Goal: Information Seeking & Learning: Learn about a topic

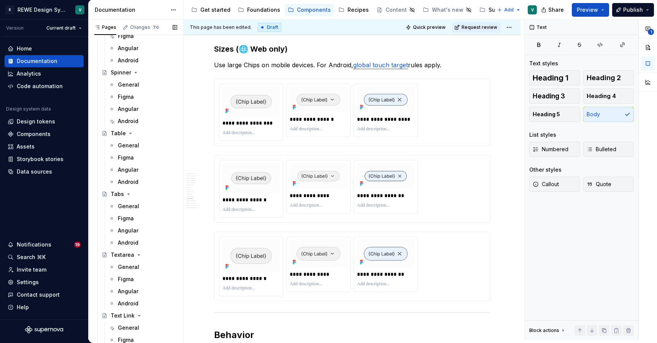
scroll to position [2562, 0]
click at [128, 149] on div "General" at bounding box center [128, 146] width 21 height 8
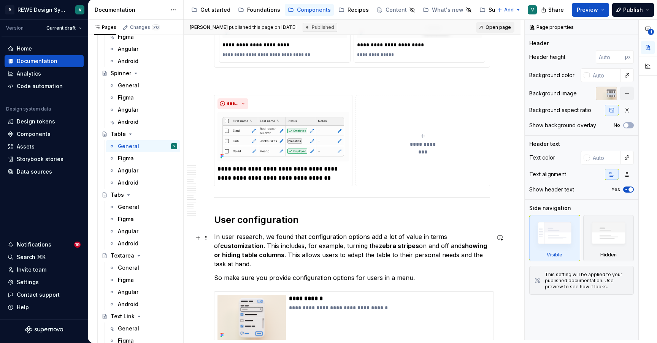
scroll to position [6236, 0]
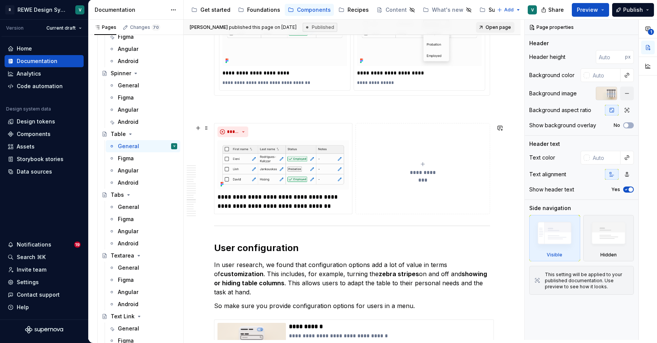
type textarea "*"
click at [490, 209] on div "**********" at bounding box center [352, 168] width 276 height 91
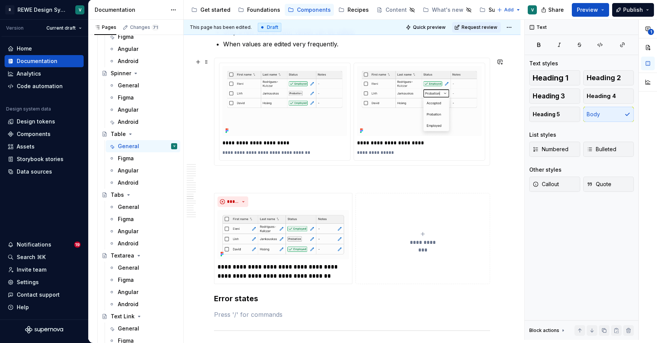
scroll to position [6178, 0]
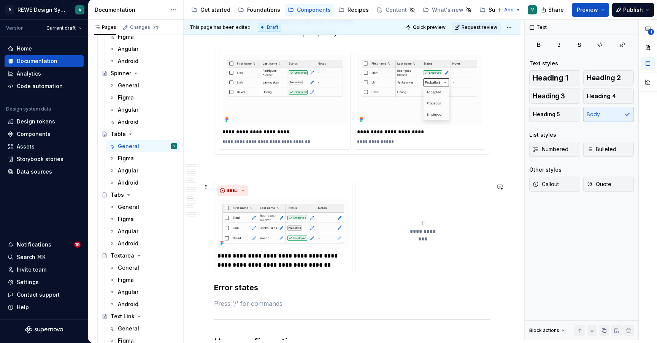
click at [490, 258] on div "**********" at bounding box center [352, 227] width 276 height 91
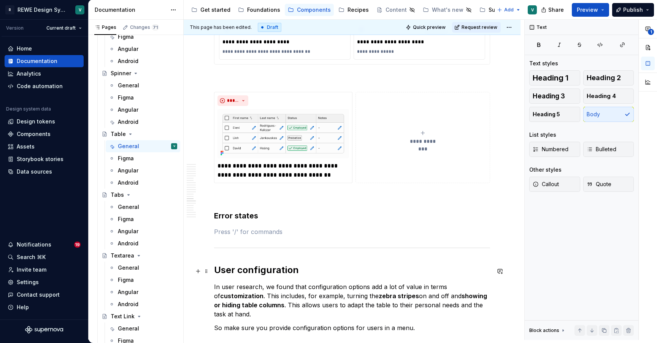
scroll to position [6262, 0]
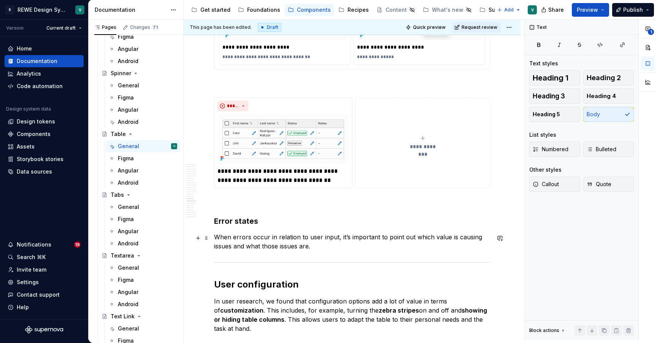
click at [421, 237] on p "When errors occur in relation to user input, it’s important to point out which …" at bounding box center [352, 242] width 276 height 18
click at [548, 223] on button "button" at bounding box center [548, 224] width 11 height 11
click at [253, 249] on p "When errors occur in relation to user input, it’s important to point out which …" at bounding box center [352, 242] width 276 height 18
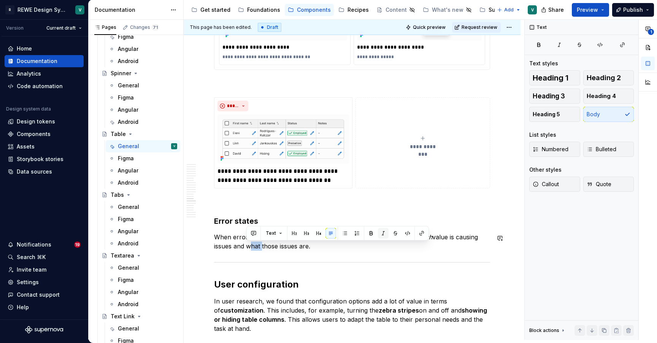
click at [382, 233] on button "button" at bounding box center [383, 233] width 11 height 11
click at [332, 250] on p "When errors occur in relation to user input, it’s important to point out which …" at bounding box center [352, 242] width 276 height 18
click at [329, 249] on p "When errors occur in relation to user input, it’s important to point out which …" at bounding box center [352, 242] width 276 height 18
click at [381, 244] on p "When errors occur in relation to user input, it’s important to point out which …" at bounding box center [352, 242] width 276 height 18
drag, startPoint x: 400, startPoint y: 245, endPoint x: 310, endPoint y: 243, distance: 89.7
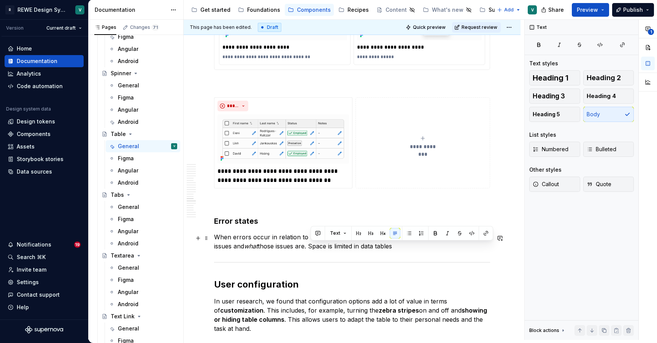
click at [310, 243] on p "When errors occur in relation to user input, it’s important to point out which …" at bounding box center [352, 242] width 276 height 18
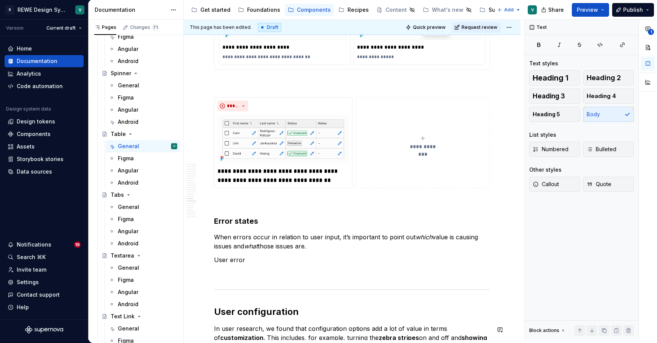
type textarea "*"
